Goal: Find specific page/section: Find specific page/section

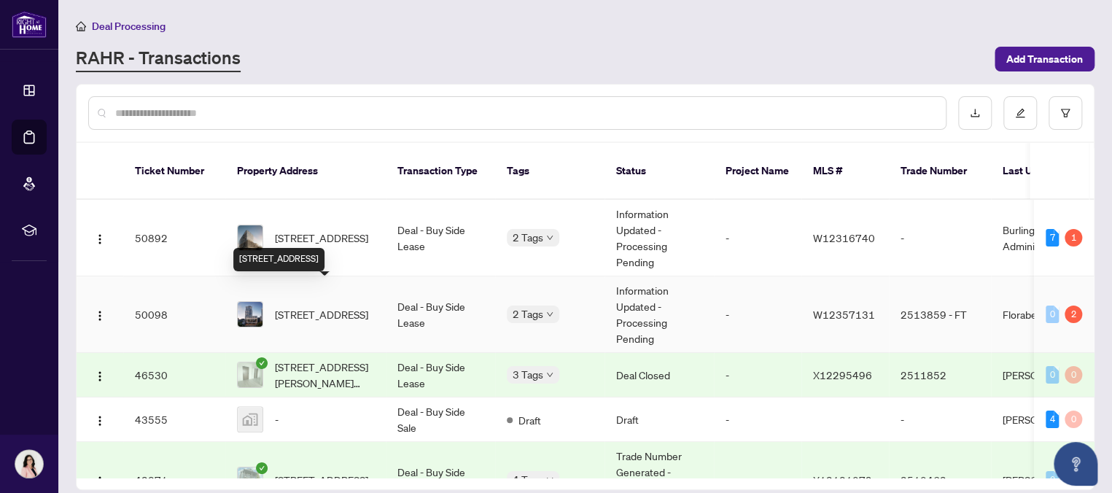
click at [354, 306] on span "[STREET_ADDRESS]" at bounding box center [321, 314] width 93 height 16
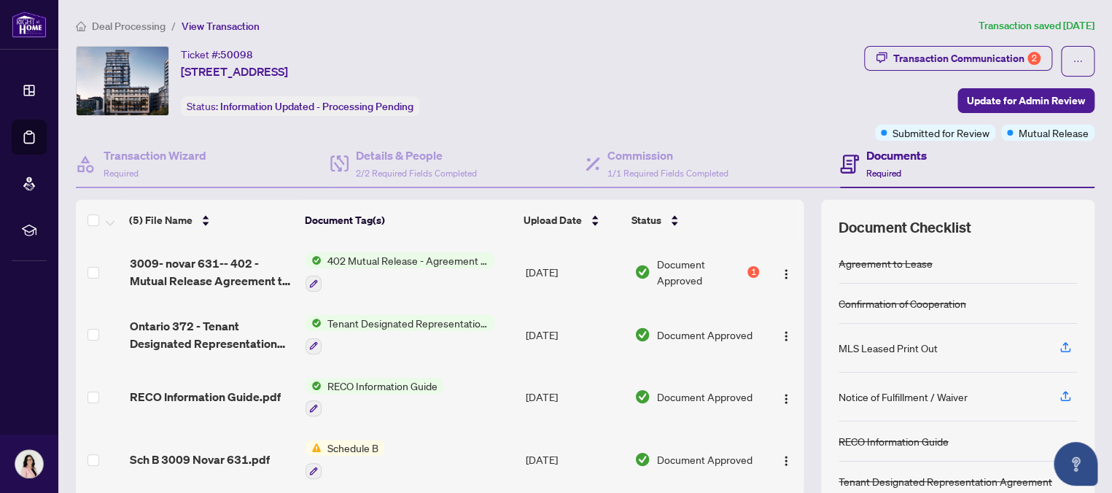
click at [440, 255] on span "402 Mutual Release - Agreement to Lease - Residential" at bounding box center [407, 260] width 173 height 16
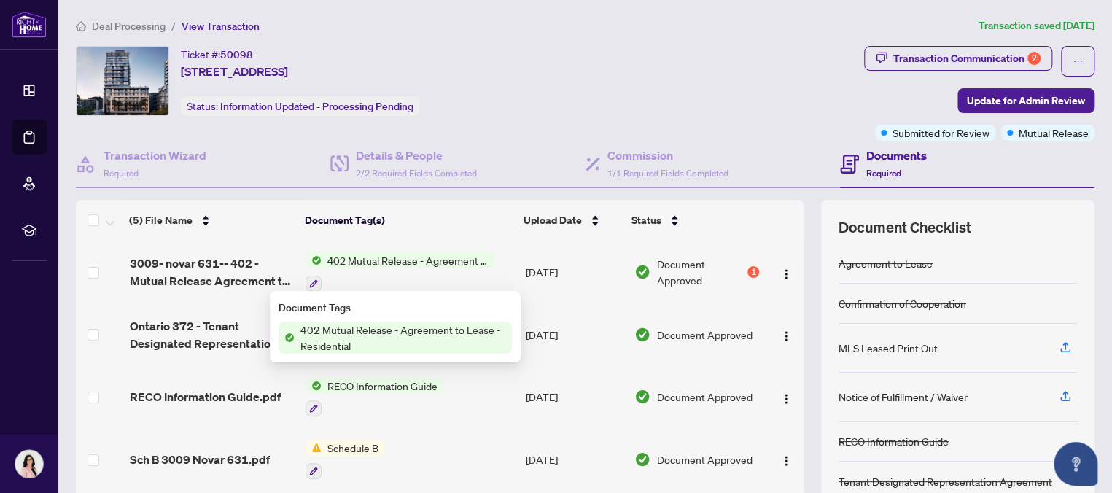
click at [412, 329] on span "402 Mutual Release - Agreement to Lease - Residential" at bounding box center [402, 337] width 217 height 32
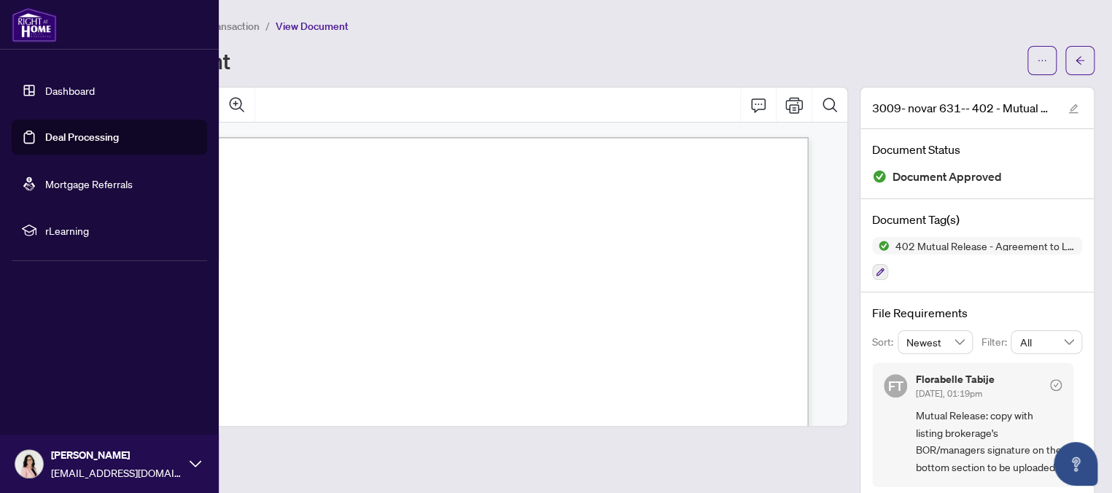
click at [46, 130] on link "Deal Processing" at bounding box center [82, 136] width 74 height 13
